Goal: Task Accomplishment & Management: Use online tool/utility

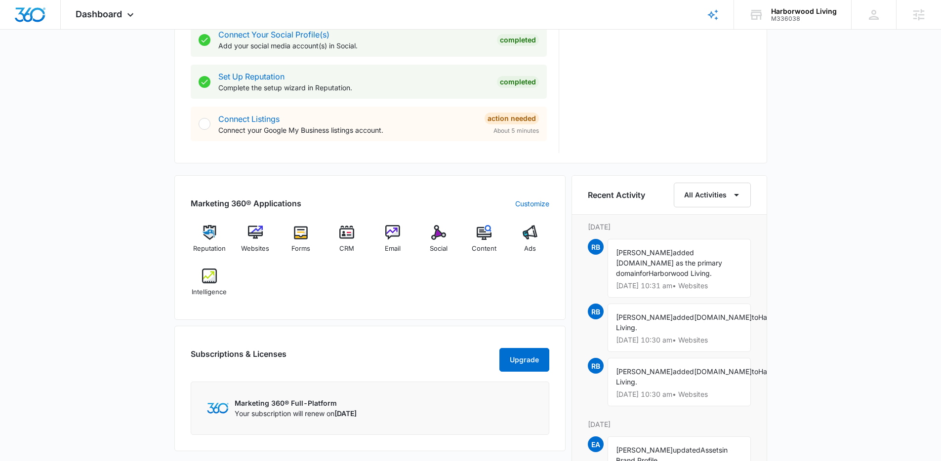
scroll to position [410, 0]
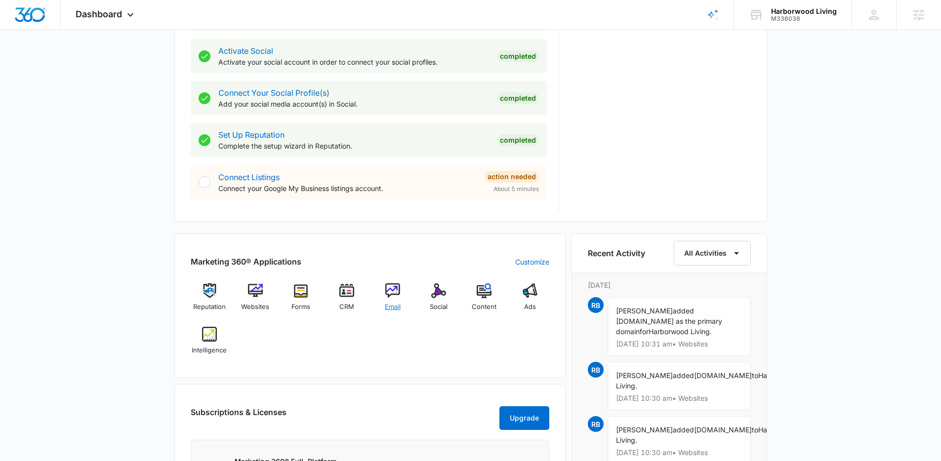
click at [394, 307] on span "Email" at bounding box center [393, 307] width 16 height 10
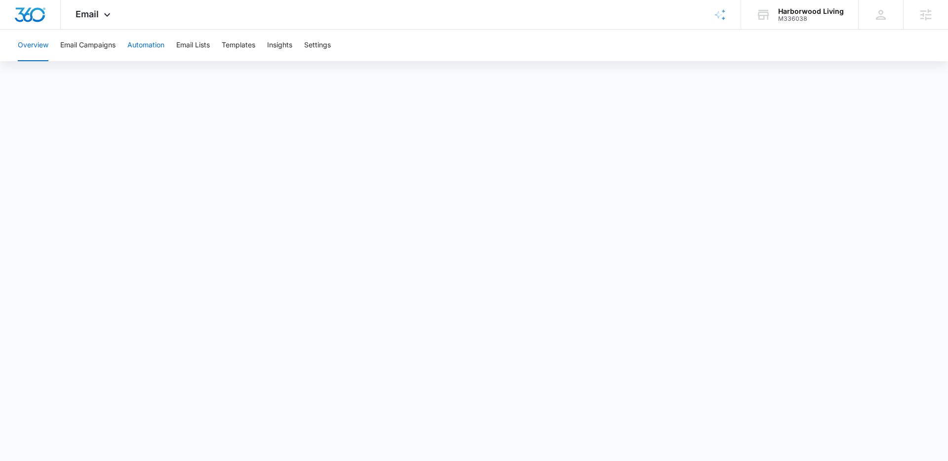
click at [154, 47] on button "Automation" at bounding box center [145, 46] width 37 height 32
click at [109, 16] on icon at bounding box center [107, 17] width 12 height 12
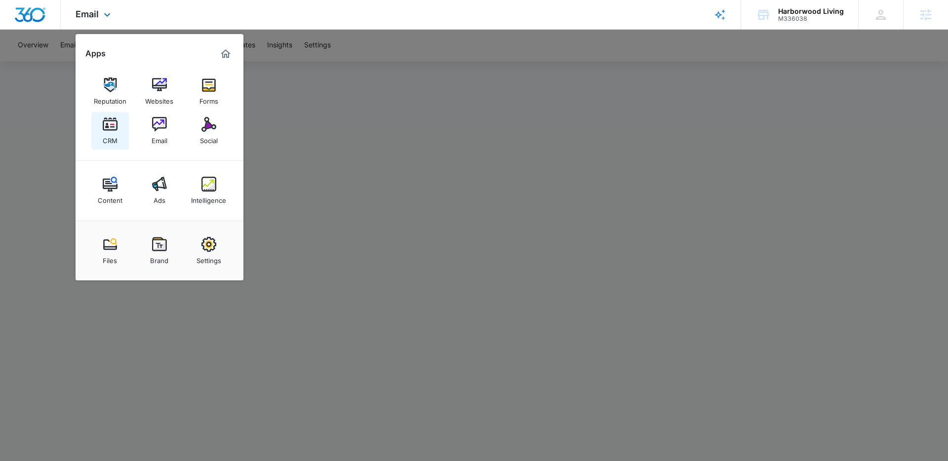
click at [105, 128] on img at bounding box center [110, 124] width 15 height 15
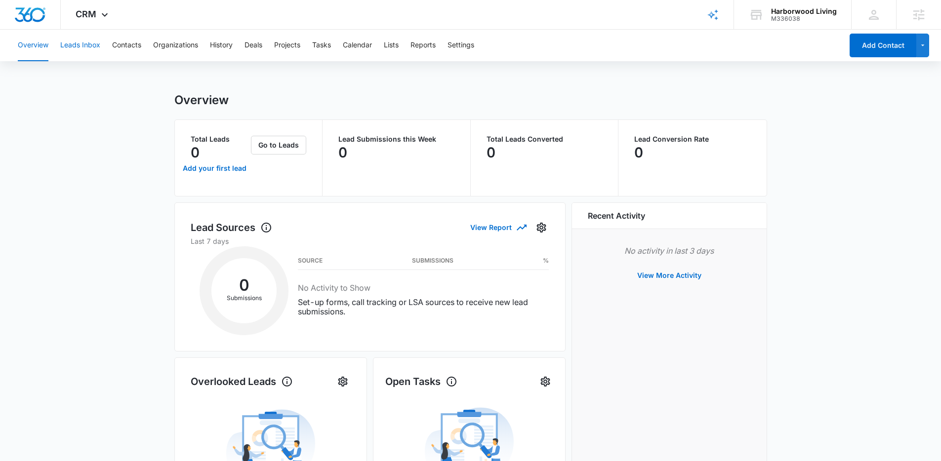
click at [84, 47] on button "Leads Inbox" at bounding box center [80, 46] width 40 height 32
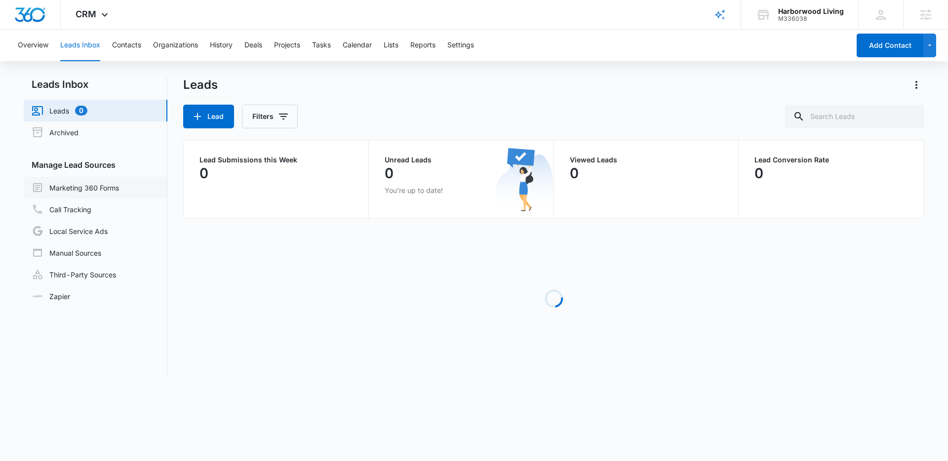
click at [98, 186] on link "Marketing 360 Forms" at bounding box center [75, 188] width 87 height 12
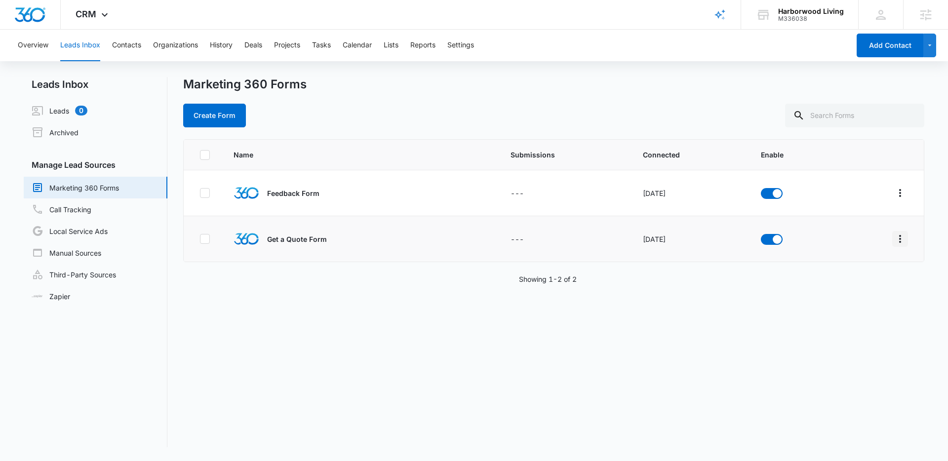
click at [894, 239] on icon "Overflow Menu" at bounding box center [900, 239] width 12 height 12
click at [867, 295] on div "Field Mapping" at bounding box center [849, 296] width 56 height 7
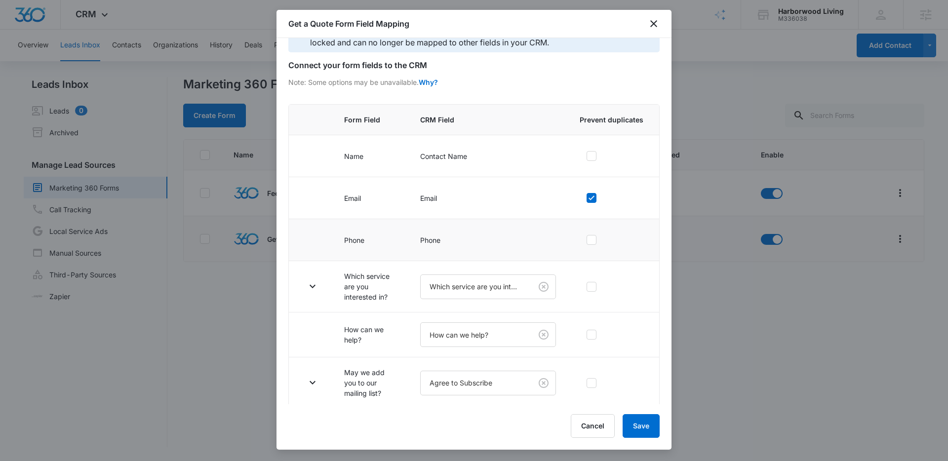
scroll to position [34, 0]
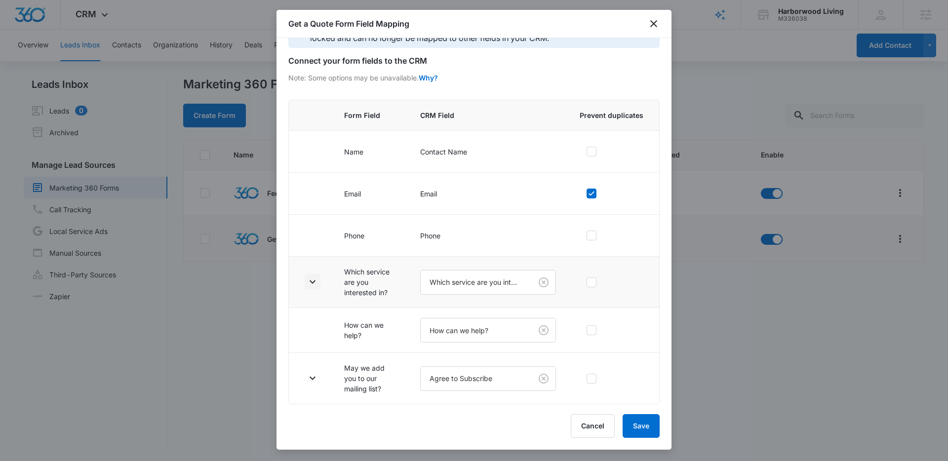
click at [314, 281] on icon "button" at bounding box center [313, 281] width 6 height 3
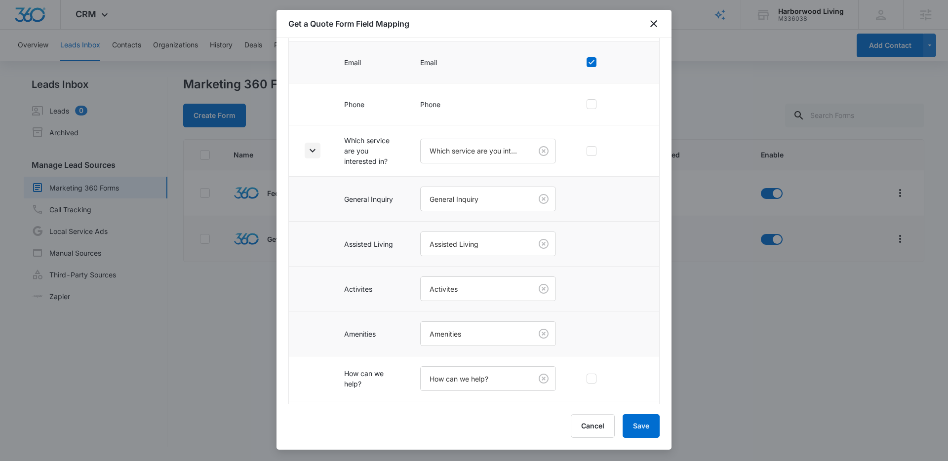
scroll to position [213, 0]
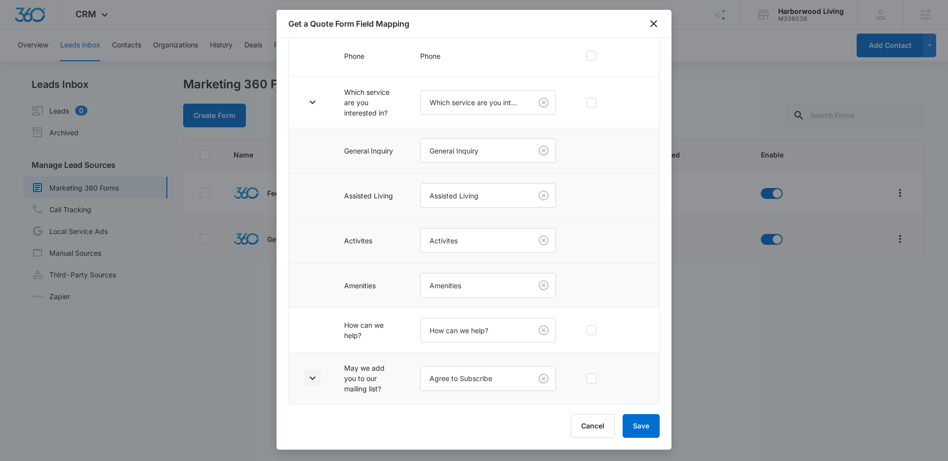
click at [315, 380] on icon "button" at bounding box center [313, 378] width 12 height 12
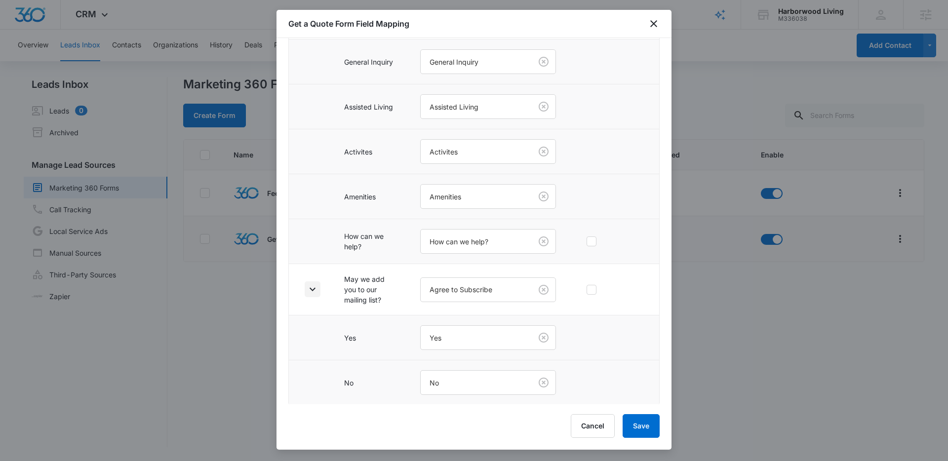
scroll to position [303, 0]
click at [655, 22] on icon "close" at bounding box center [653, 23] width 7 height 7
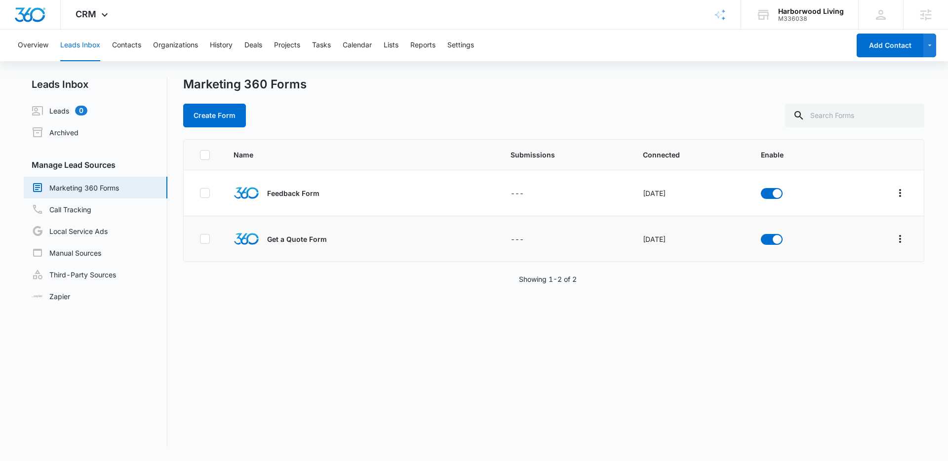
click at [713, 105] on div "Create Form" at bounding box center [553, 116] width 741 height 24
click at [694, 110] on div "Create Form" at bounding box center [553, 116] width 741 height 24
click at [98, 10] on div "CRM Apps Reputation Websites Forms CRM Email Social Content Ads Intelligence Fi…" at bounding box center [93, 14] width 65 height 29
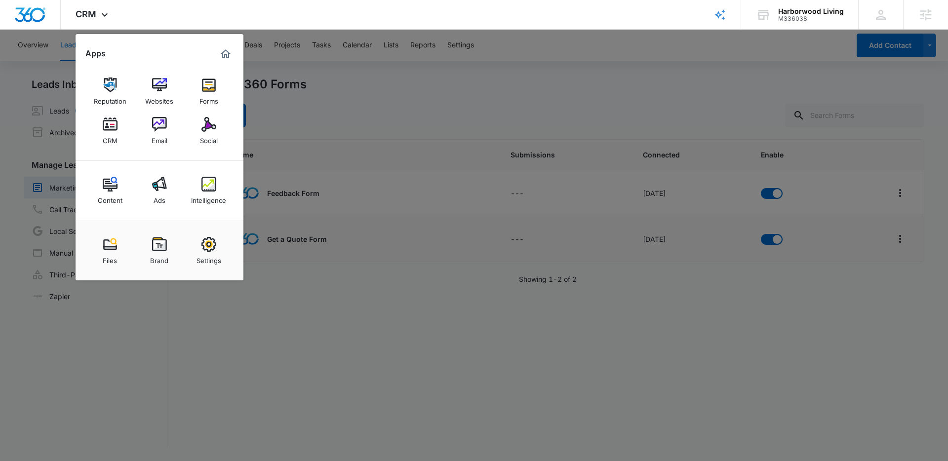
click at [738, 329] on div at bounding box center [474, 230] width 948 height 461
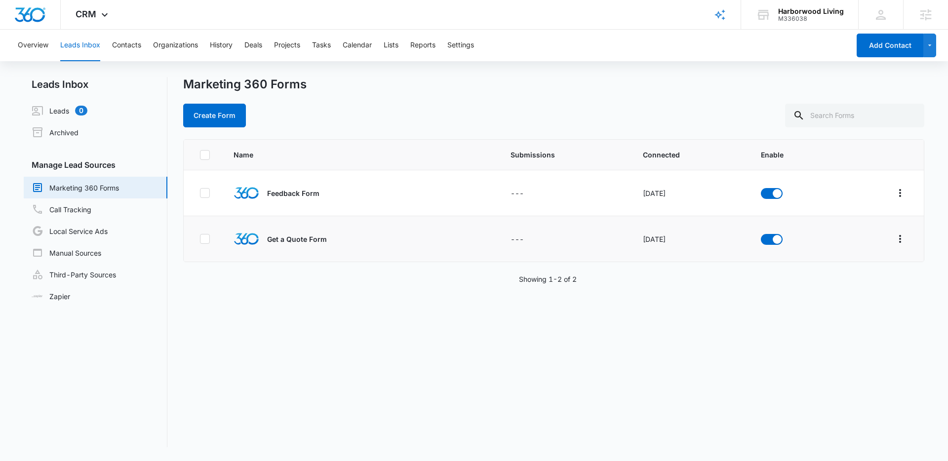
click at [808, 342] on div "Name Submissions Connected Enable Feedback Form --- [DATE] Get a Quote Form ---…" at bounding box center [553, 293] width 741 height 308
click at [825, 361] on div "Name Submissions Connected Enable Feedback Form --- [DATE] Get a Quote Form ---…" at bounding box center [553, 293] width 741 height 308
